Goal: Check status

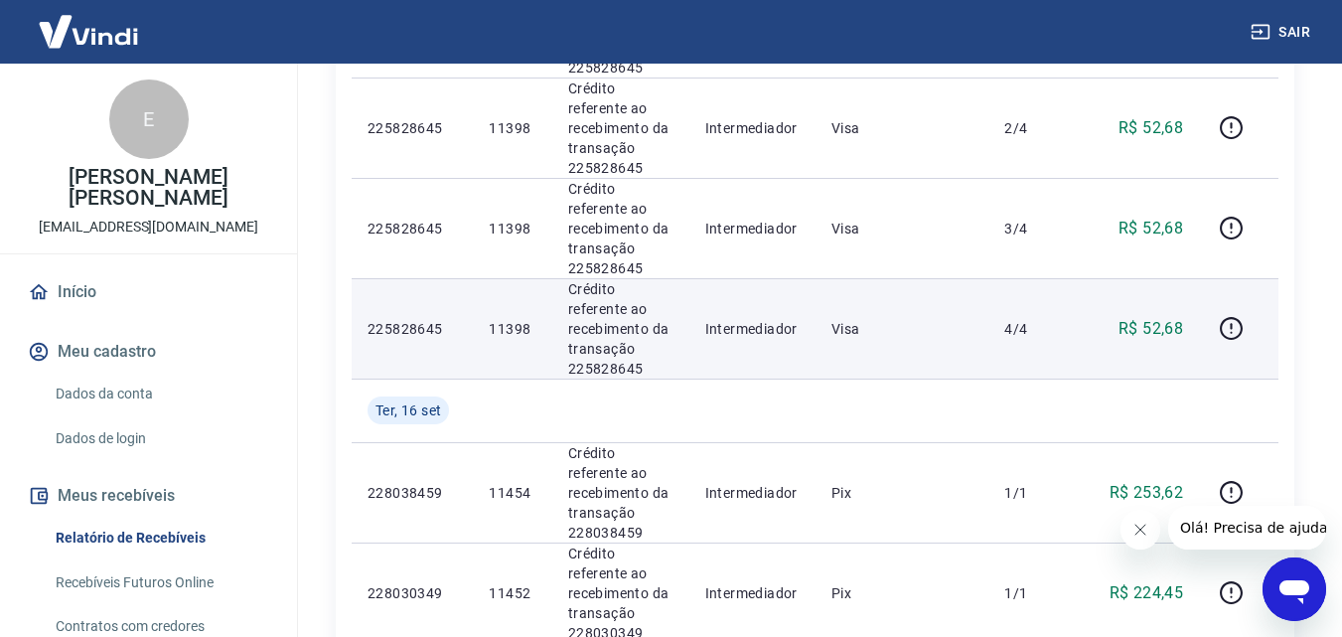
scroll to position [298, 0]
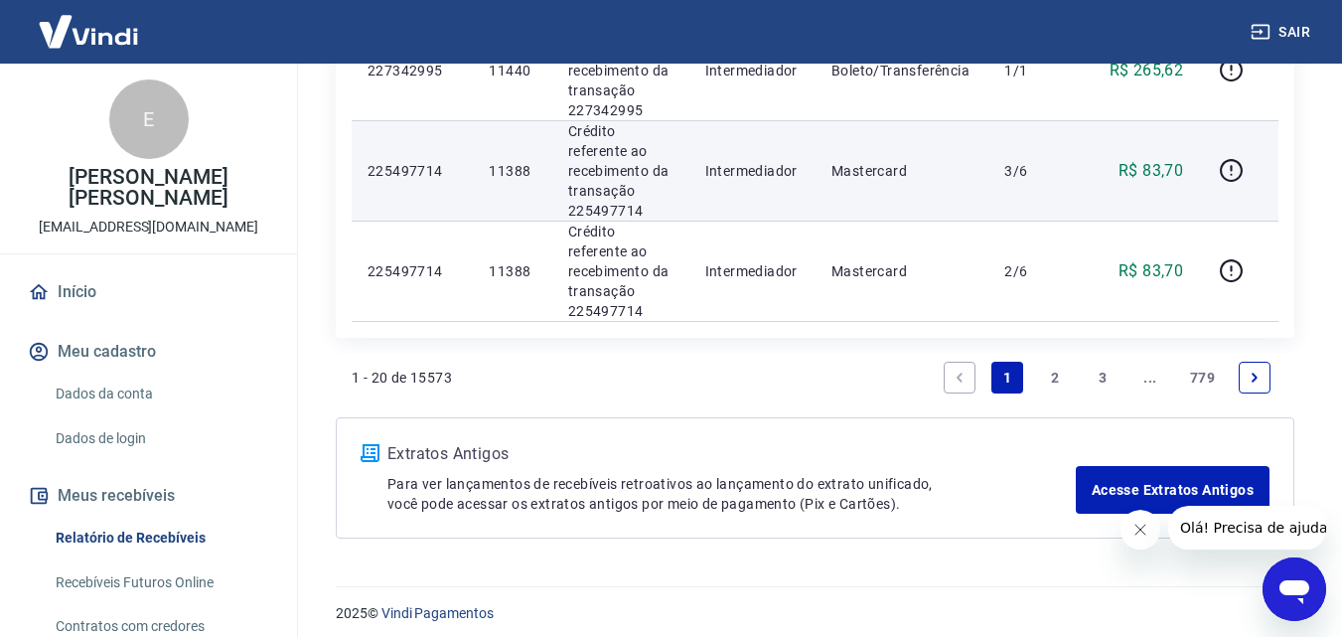
scroll to position [2066, 0]
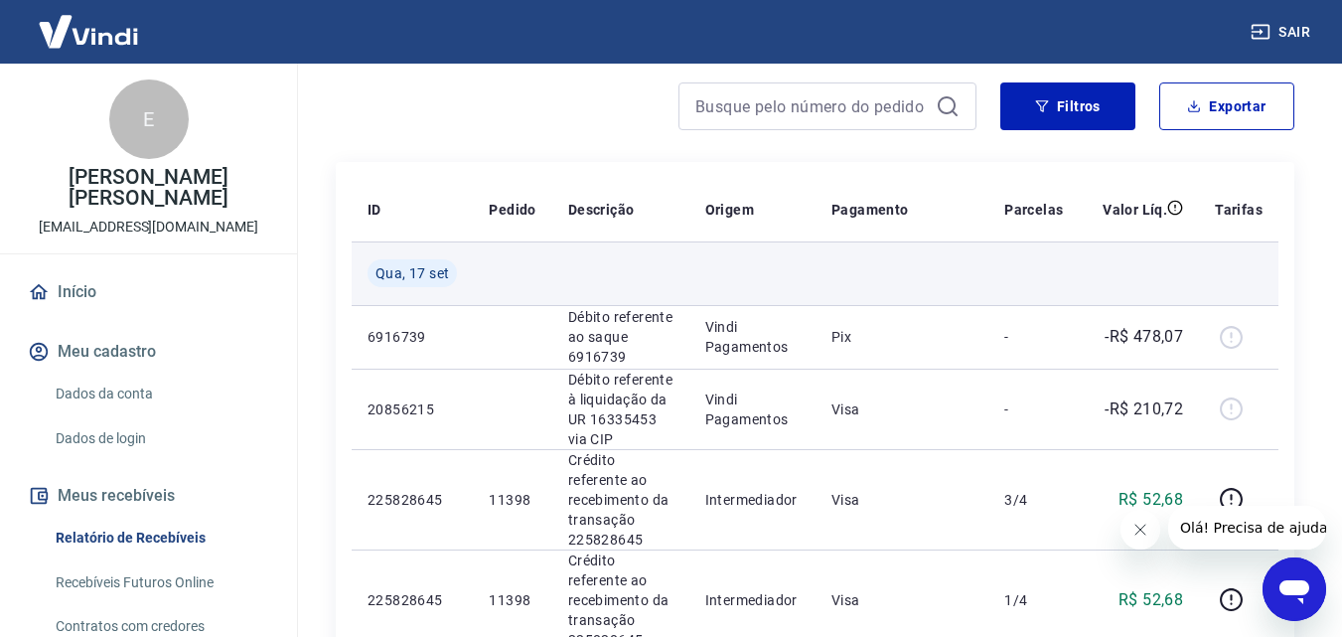
scroll to position [199, 0]
